Goal: Transaction & Acquisition: Obtain resource

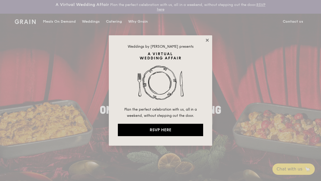
click at [206, 40] on icon at bounding box center [207, 40] width 3 height 3
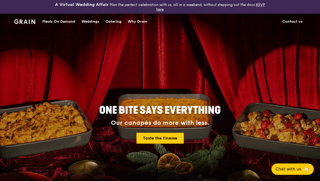
click at [113, 22] on div "Catering" at bounding box center [113, 21] width 16 height 15
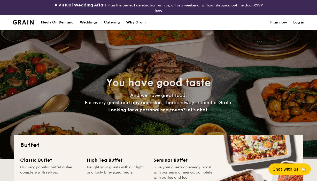
select select
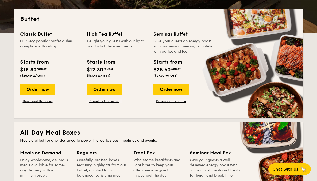
scroll to position [131, 0]
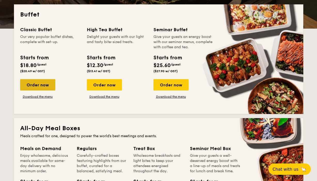
click at [41, 82] on div "Order now" at bounding box center [37, 84] width 35 height 11
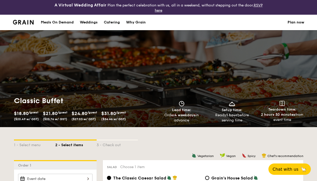
click at [66, 22] on div "Meals On Demand" at bounding box center [57, 22] width 33 height 15
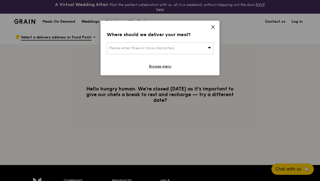
click at [213, 25] on div "Where should we deliver your meal? Please enter three or more characters Browse…" at bounding box center [159, 48] width 119 height 55
click at [212, 27] on icon at bounding box center [212, 27] width 3 height 3
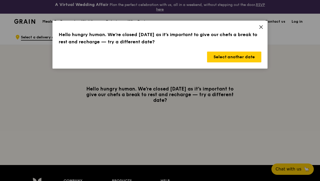
click at [260, 27] on icon at bounding box center [261, 27] width 5 height 5
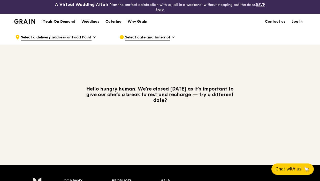
click at [113, 22] on div "Catering" at bounding box center [113, 21] width 16 height 15
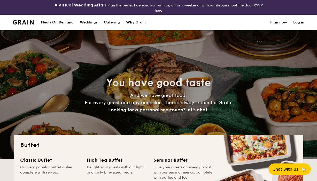
select select
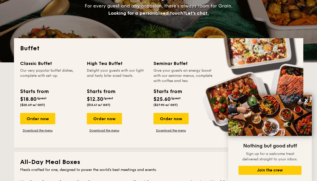
scroll to position [141, 0]
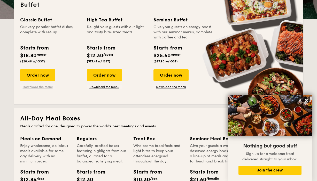
click at [48, 87] on link "Download the menu" at bounding box center [37, 87] width 35 height 4
